Goal: Check status: Check status

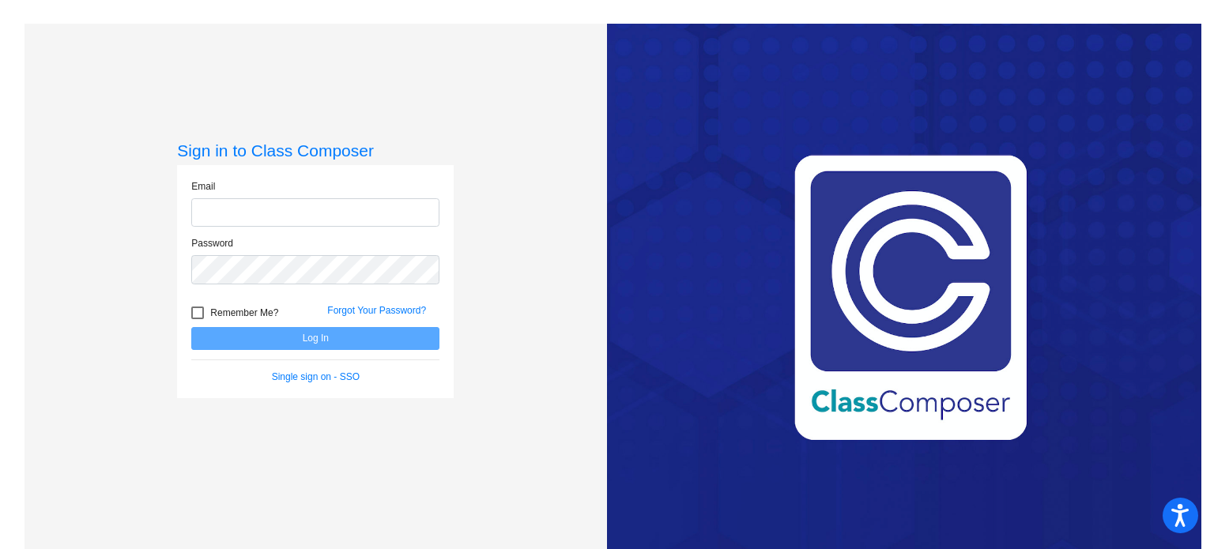
type input "[EMAIL_ADDRESS][DOMAIN_NAME]"
click at [306, 341] on button "Log In" at bounding box center [315, 338] width 248 height 23
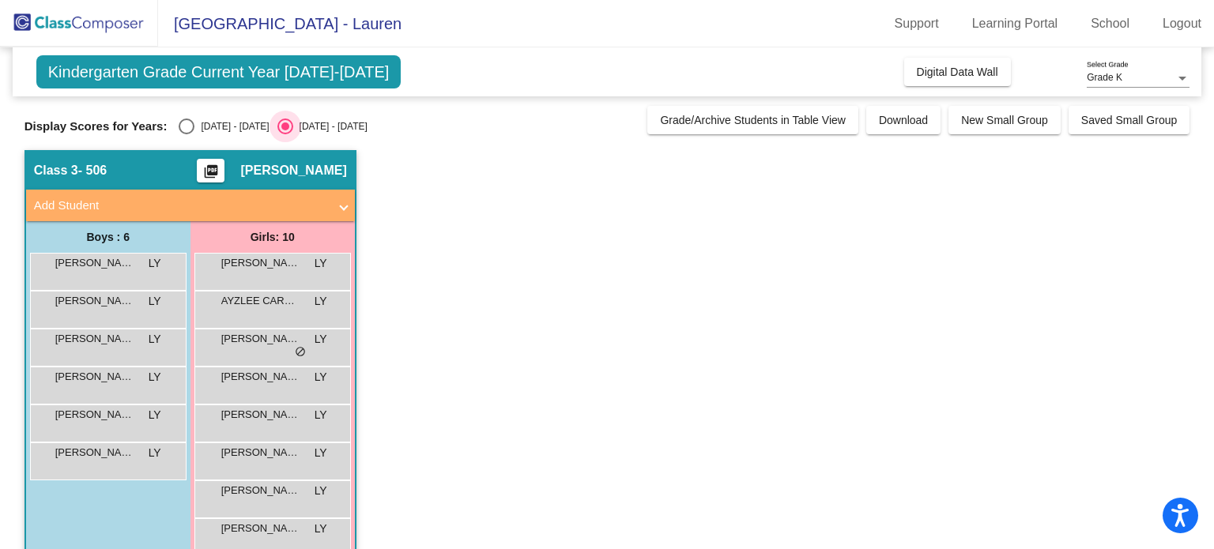
click at [306, 129] on div "[DATE] - [DATE]" at bounding box center [330, 126] width 74 height 14
click at [285, 134] on input "[DATE] - [DATE]" at bounding box center [285, 134] width 1 height 1
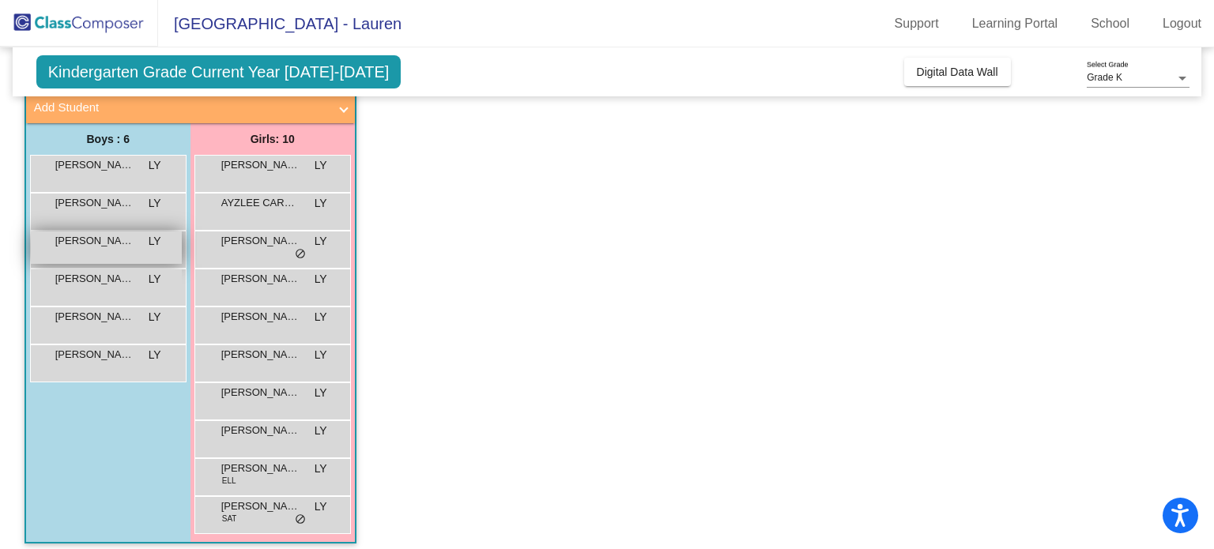
scroll to position [100, 0]
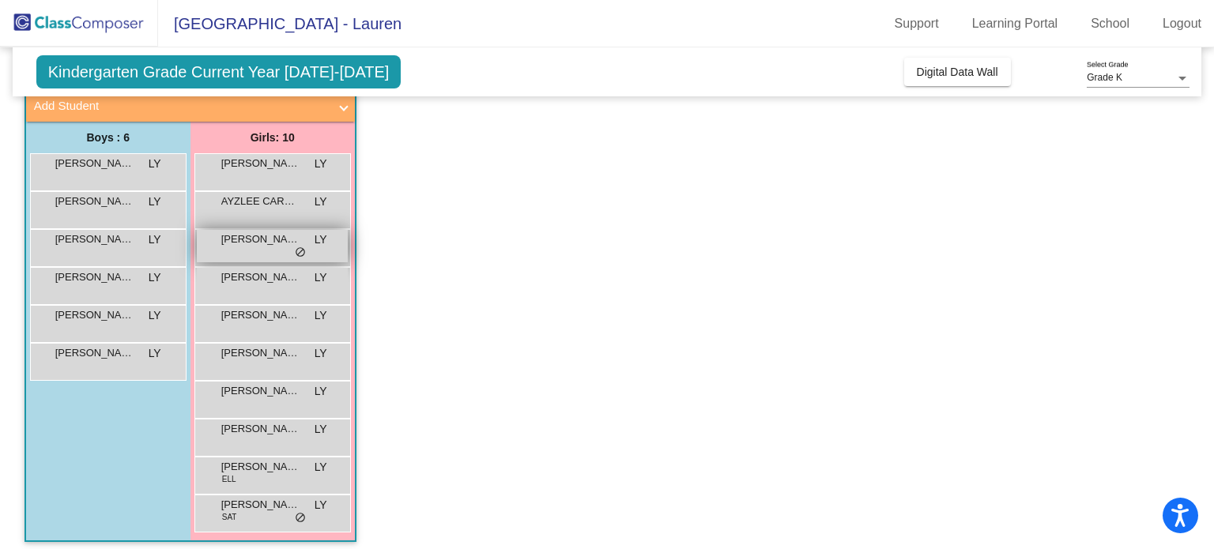
click at [289, 245] on span "[PERSON_NAME]" at bounding box center [260, 240] width 79 height 16
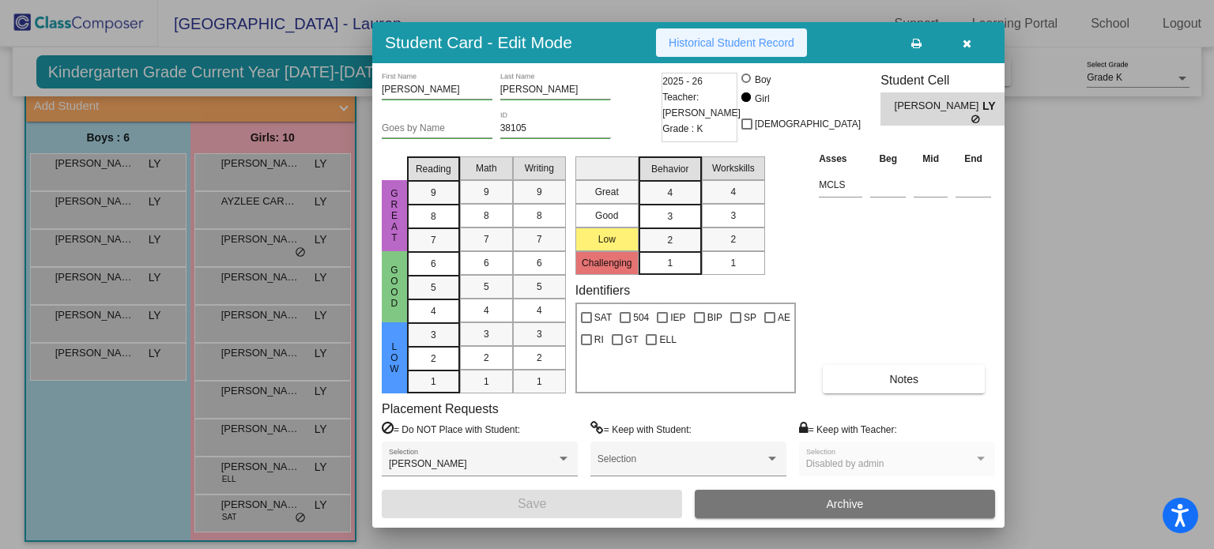
click at [730, 50] on button "Historical Student Record" at bounding box center [731, 42] width 151 height 28
click at [963, 41] on icon "button" at bounding box center [967, 43] width 9 height 11
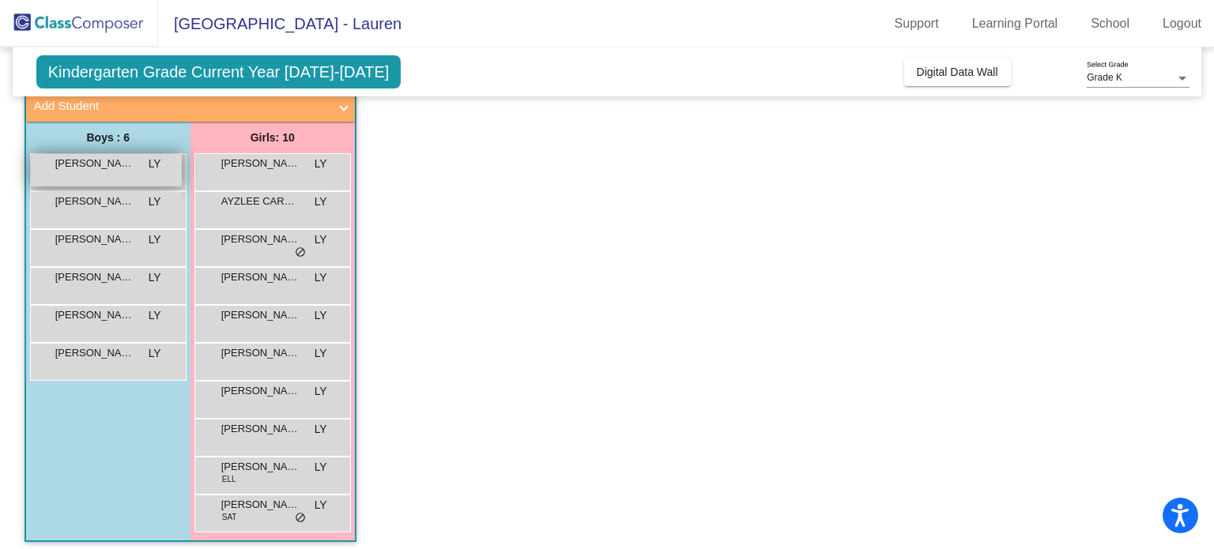
click at [112, 173] on div "[PERSON_NAME] LY lock do_not_disturb_alt" at bounding box center [106, 170] width 151 height 32
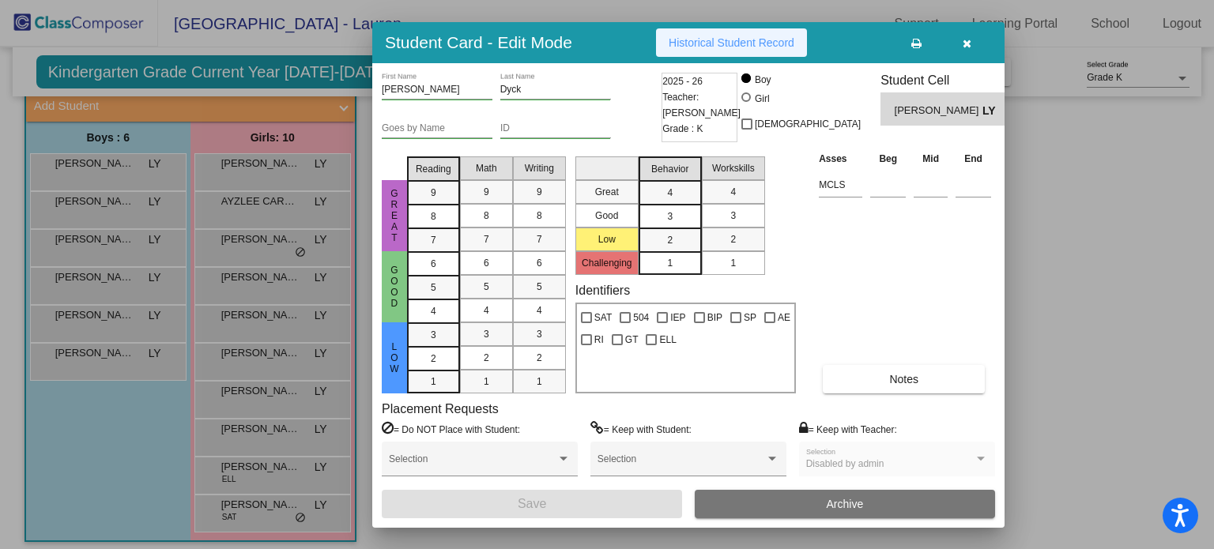
click at [692, 32] on button "Historical Student Record" at bounding box center [731, 42] width 151 height 28
click at [967, 47] on icon "button" at bounding box center [967, 43] width 9 height 11
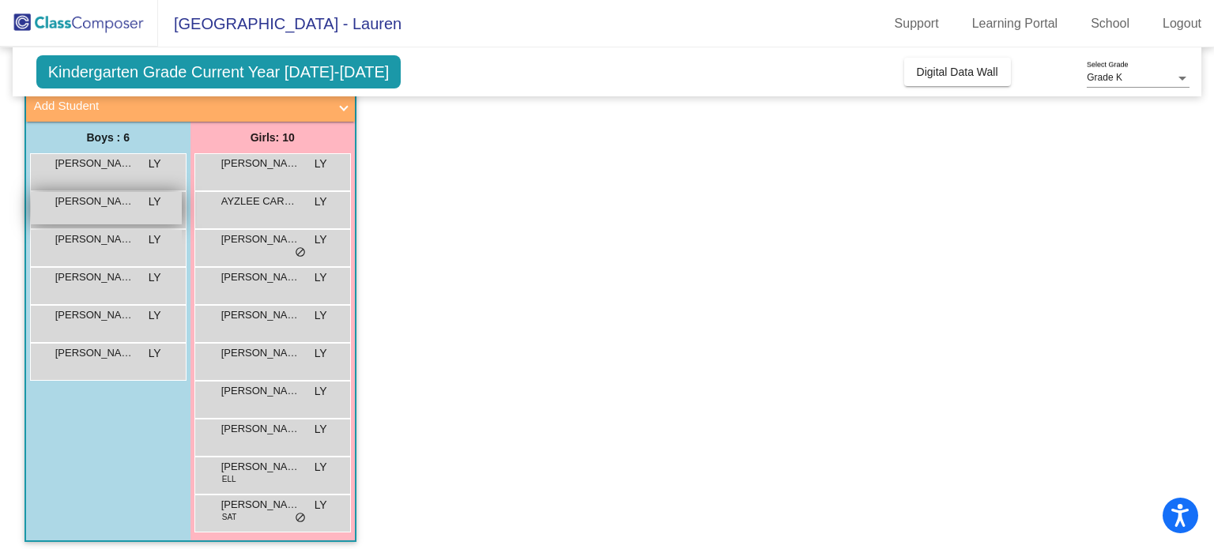
click at [96, 215] on div "[PERSON_NAME] LY lock do_not_disturb_alt" at bounding box center [106, 208] width 151 height 32
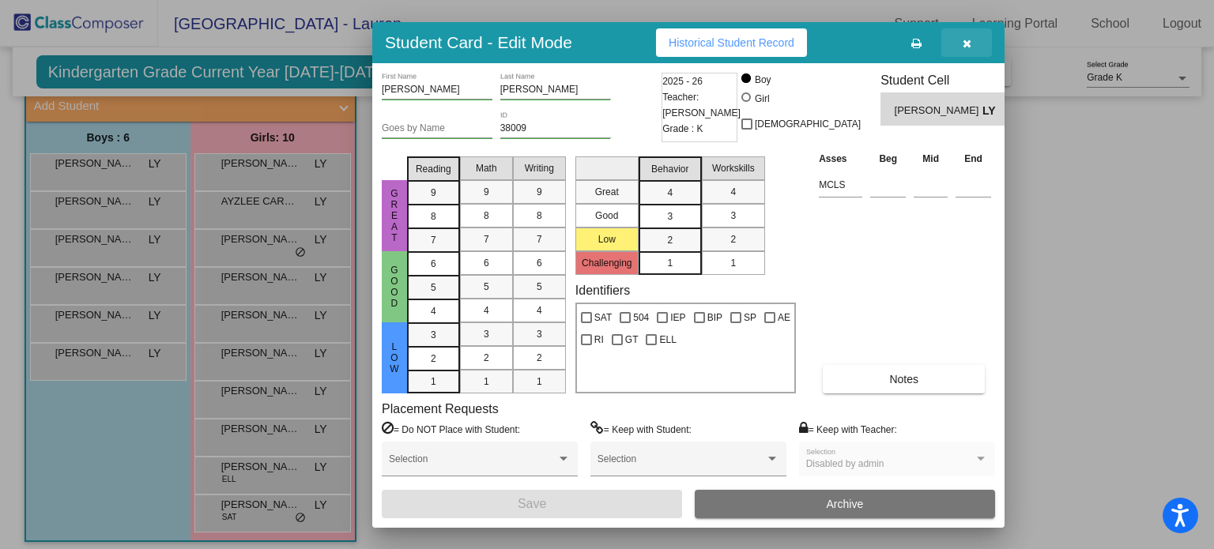
click at [963, 40] on icon "button" at bounding box center [967, 43] width 9 height 11
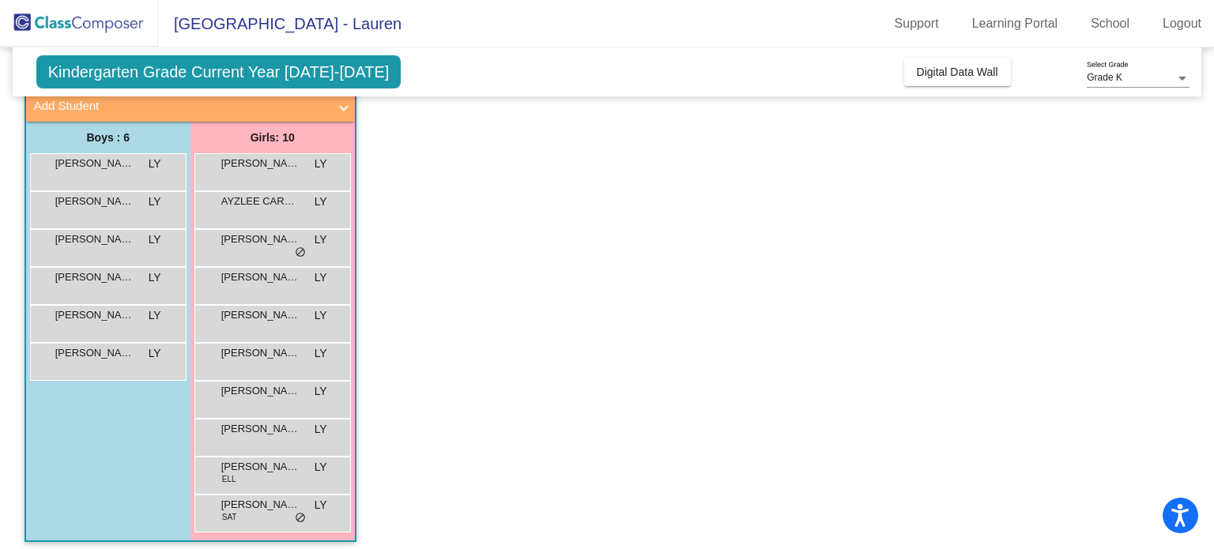
scroll to position [0, 0]
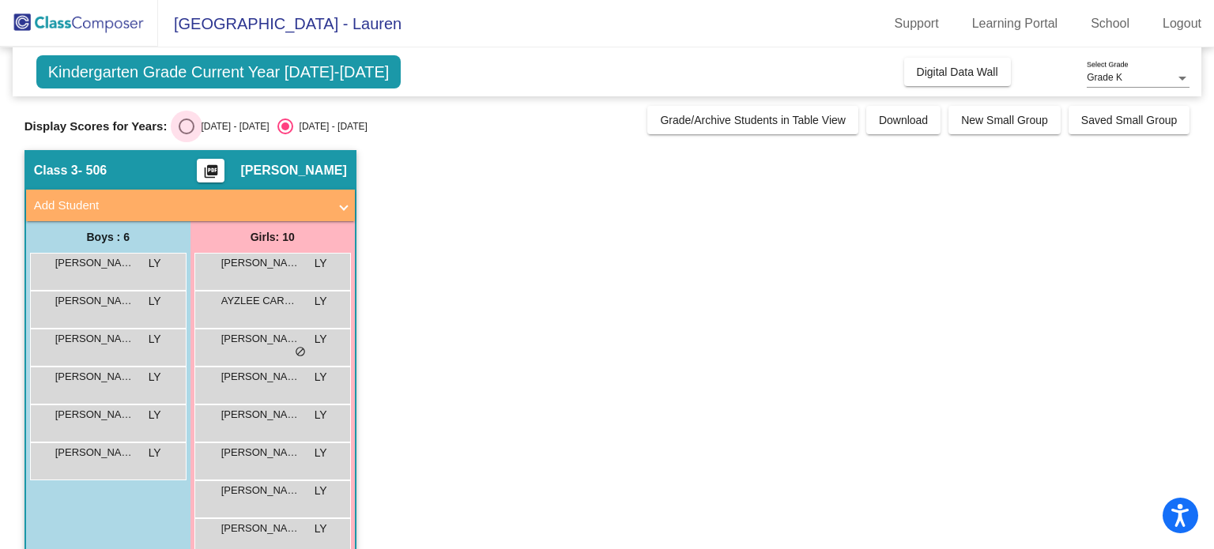
click at [196, 129] on div "[DATE] - [DATE]" at bounding box center [231, 126] width 74 height 14
click at [187, 134] on input "[DATE] - [DATE]" at bounding box center [186, 134] width 1 height 1
radio input "true"
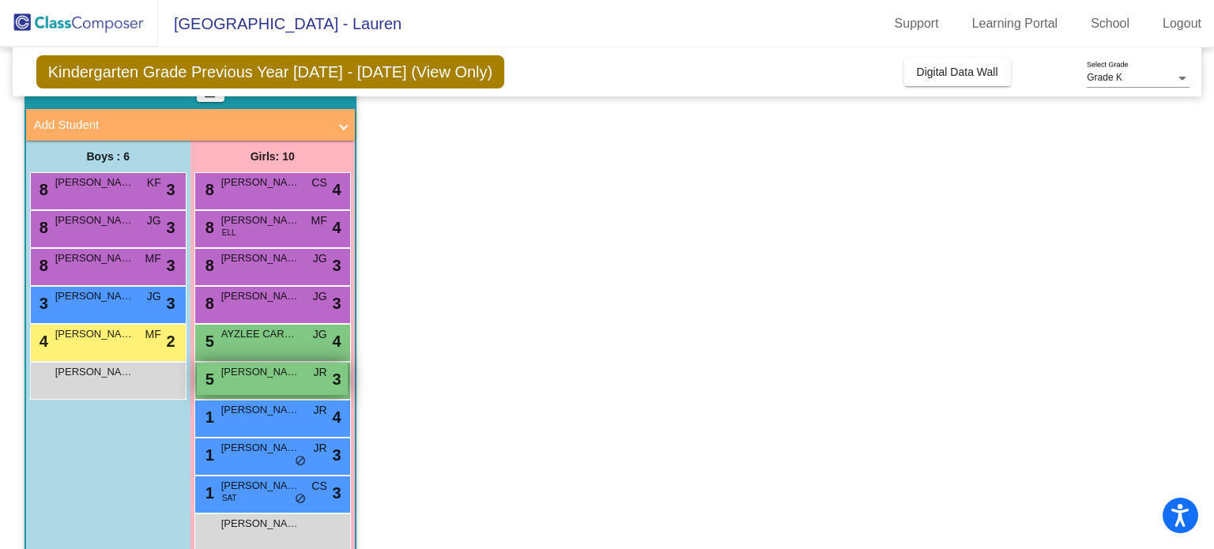
scroll to position [108, 0]
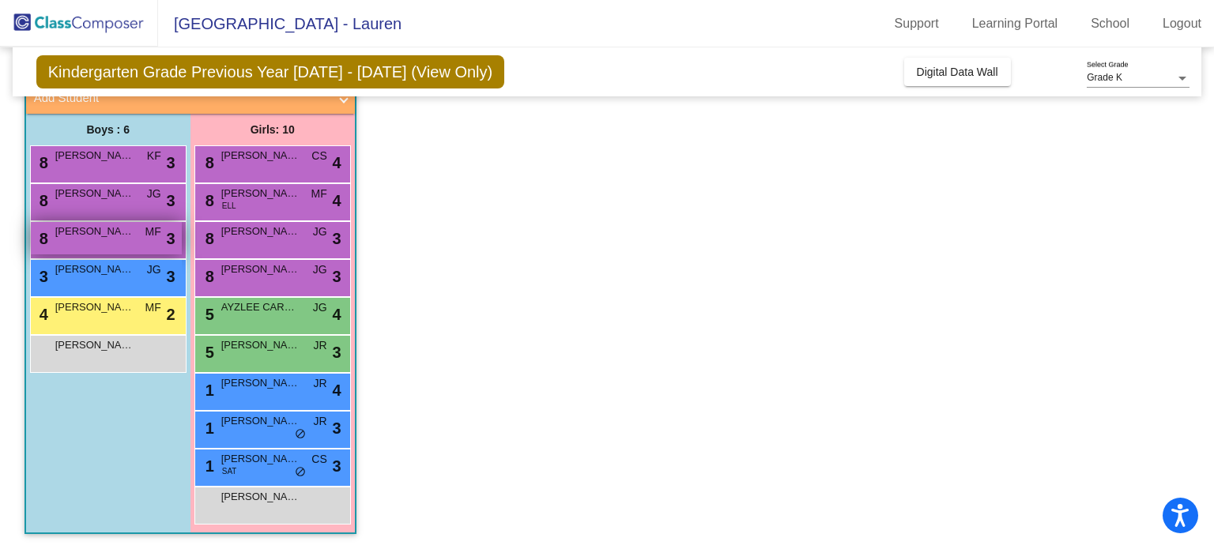
click at [130, 252] on div "8 [PERSON_NAME] lock do_not_disturb_alt 3" at bounding box center [106, 238] width 151 height 32
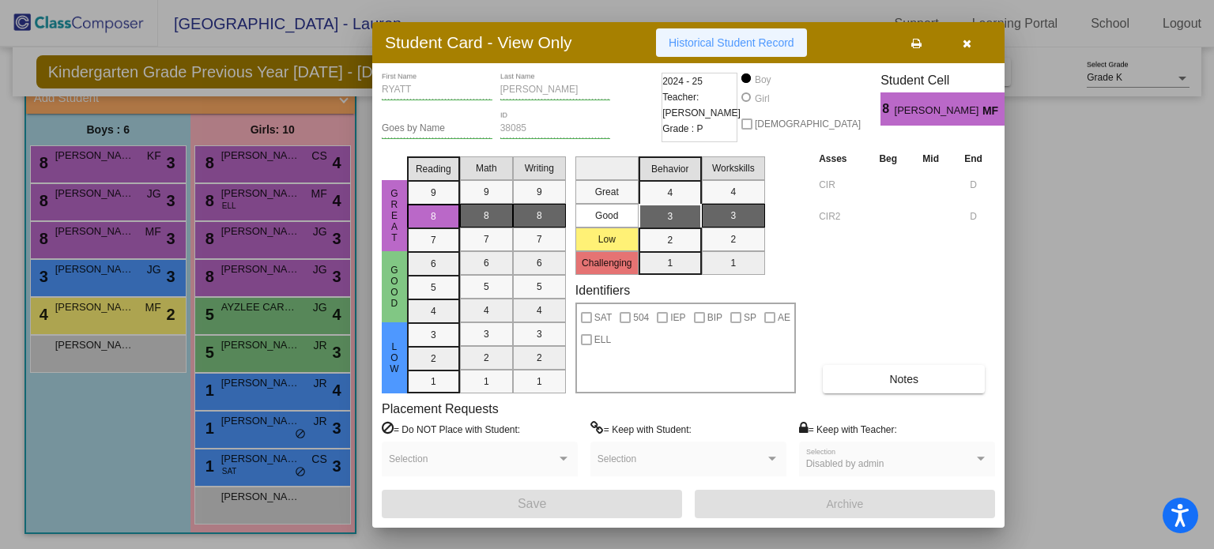
click at [718, 43] on span "Historical Student Record" at bounding box center [732, 42] width 126 height 13
click at [967, 47] on icon "button" at bounding box center [967, 43] width 9 height 11
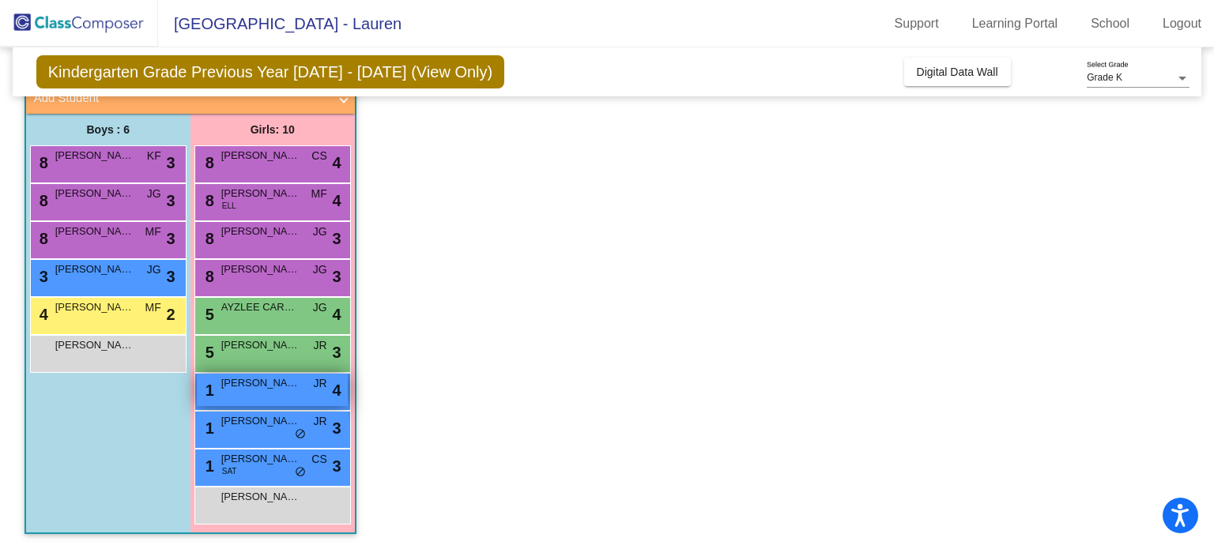
click at [242, 385] on span "[PERSON_NAME]" at bounding box center [260, 384] width 79 height 16
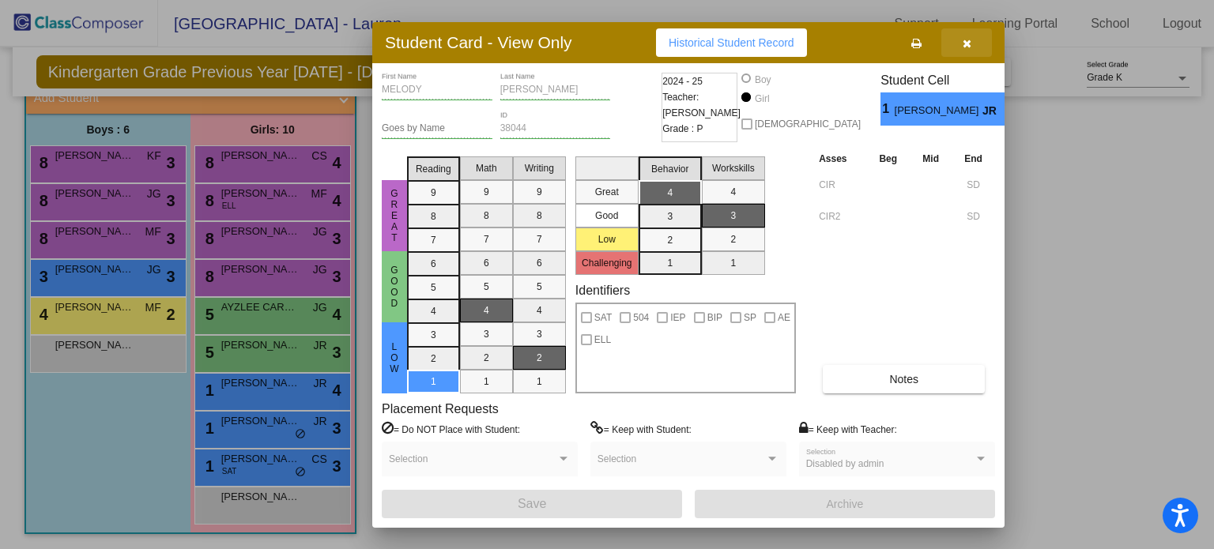
click at [979, 49] on button "button" at bounding box center [967, 42] width 51 height 28
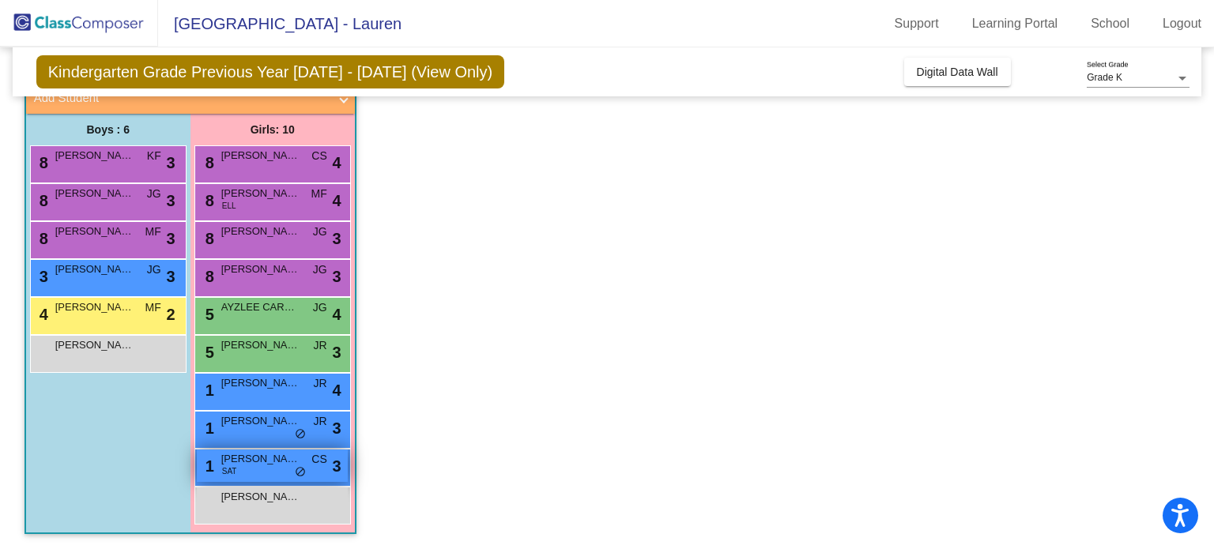
click at [312, 474] on div "1 [PERSON_NAME] SAT CS lock do_not_disturb_alt 3" at bounding box center [272, 466] width 151 height 32
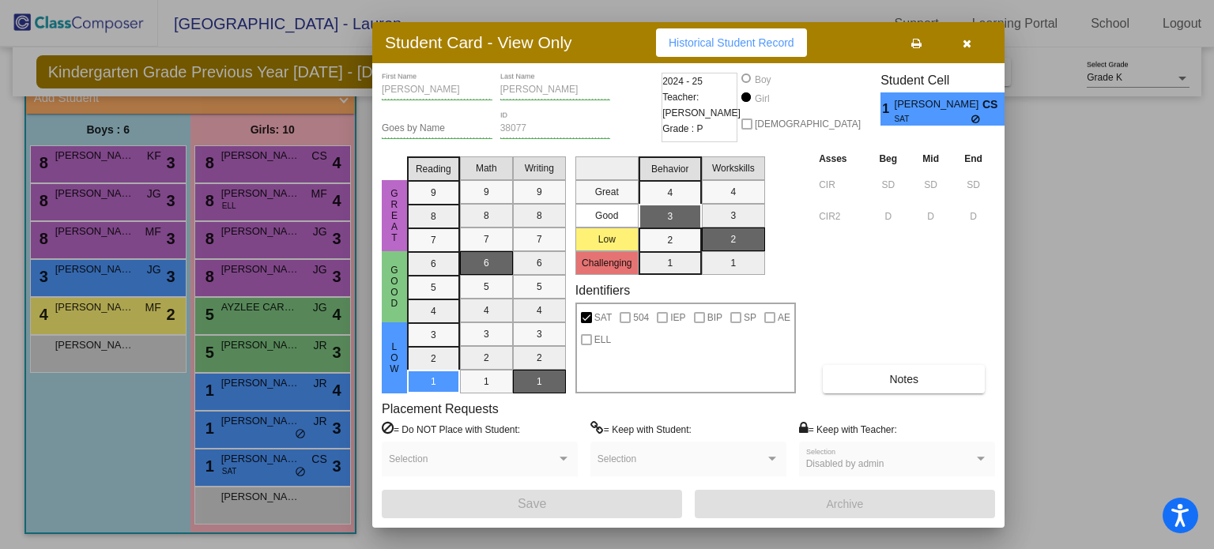
click at [963, 48] on icon "button" at bounding box center [967, 43] width 9 height 11
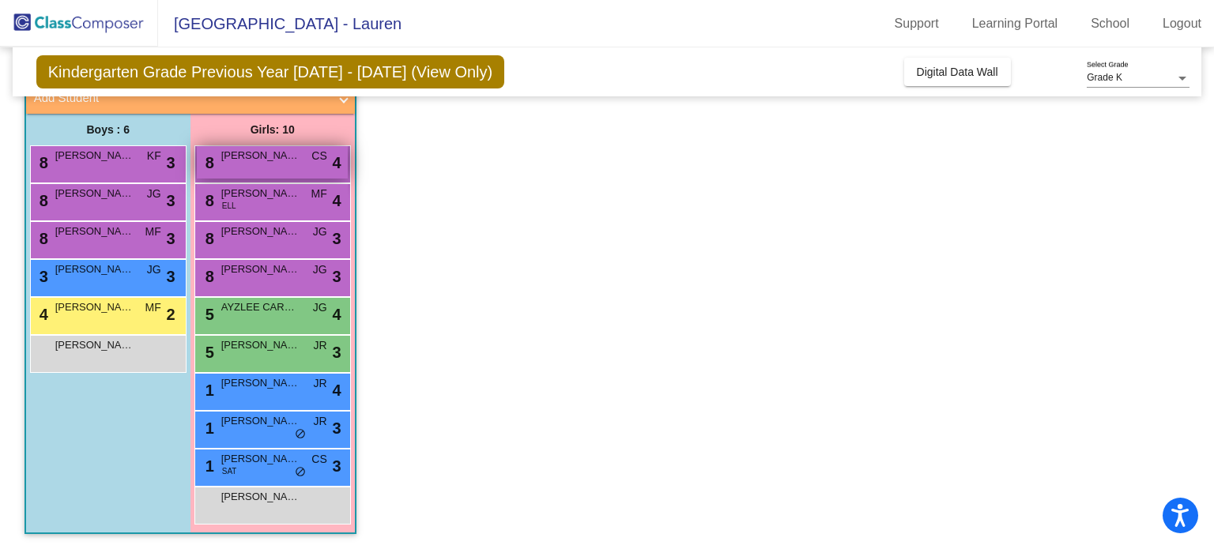
click at [301, 171] on div "8 [PERSON_NAME] CS lock do_not_disturb_alt 4" at bounding box center [272, 162] width 151 height 32
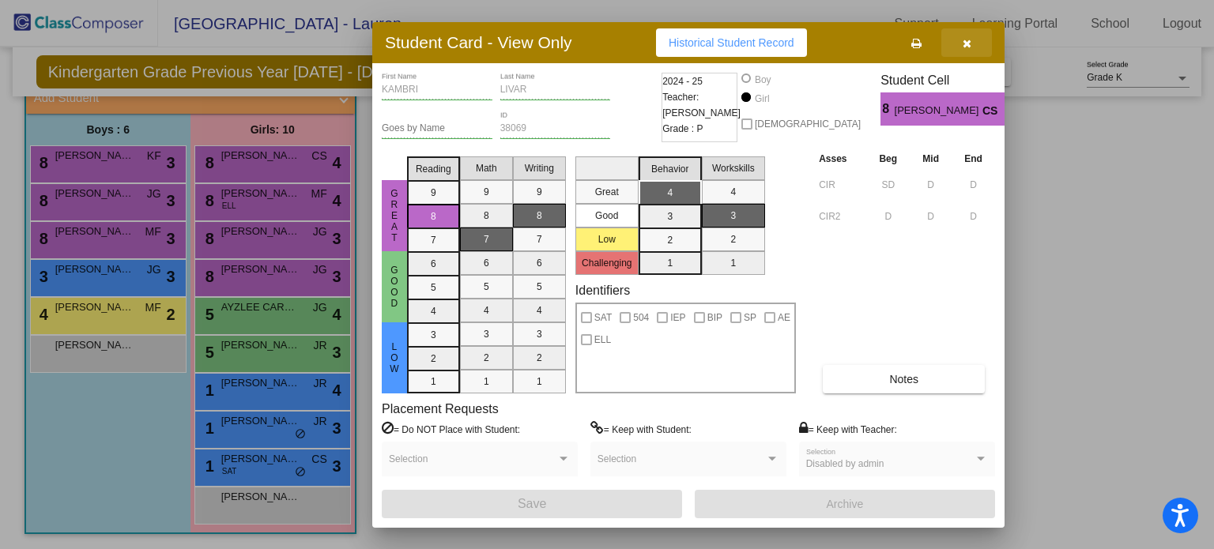
click at [974, 40] on button "button" at bounding box center [967, 42] width 51 height 28
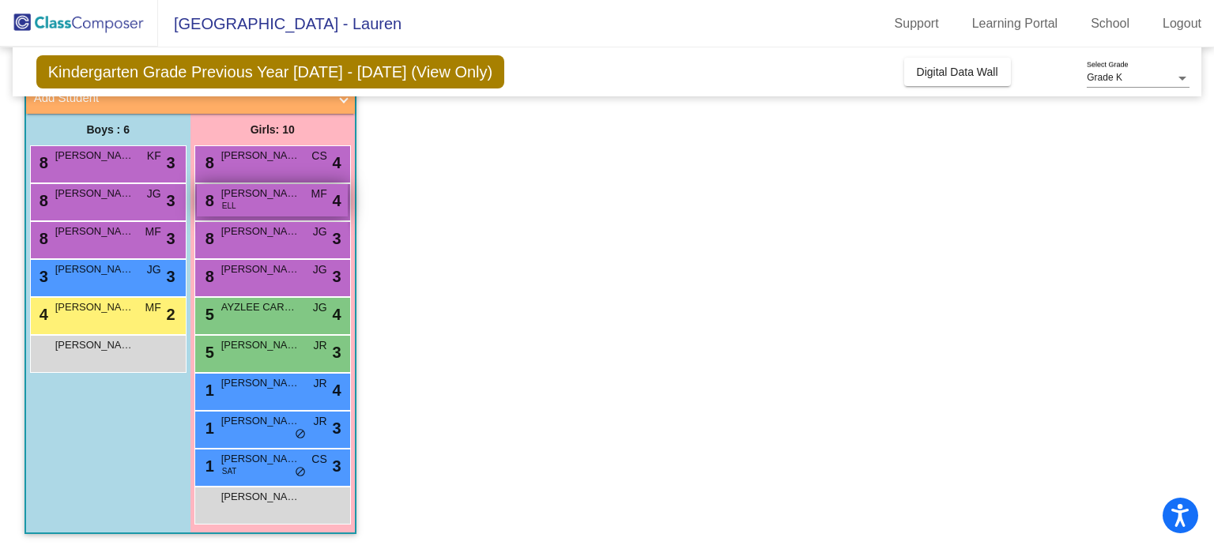
click at [289, 205] on div "8 [PERSON_NAME][MEDICAL_DATA] [PERSON_NAME] lock do_not_disturb_alt 4" at bounding box center [272, 200] width 151 height 32
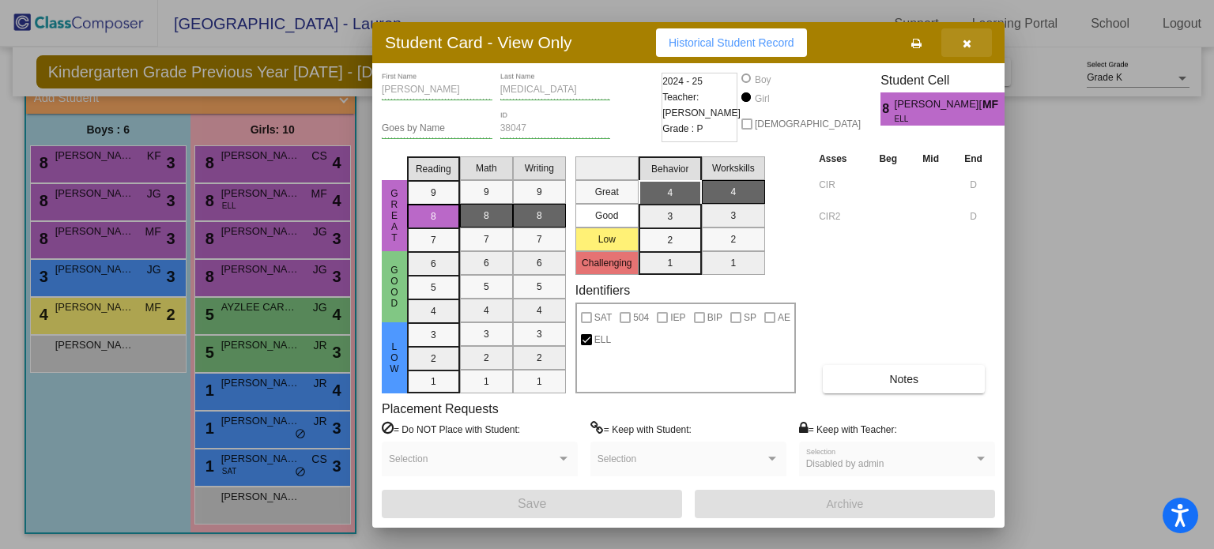
click at [964, 43] on icon "button" at bounding box center [967, 43] width 9 height 11
